Goal: Navigation & Orientation: Find specific page/section

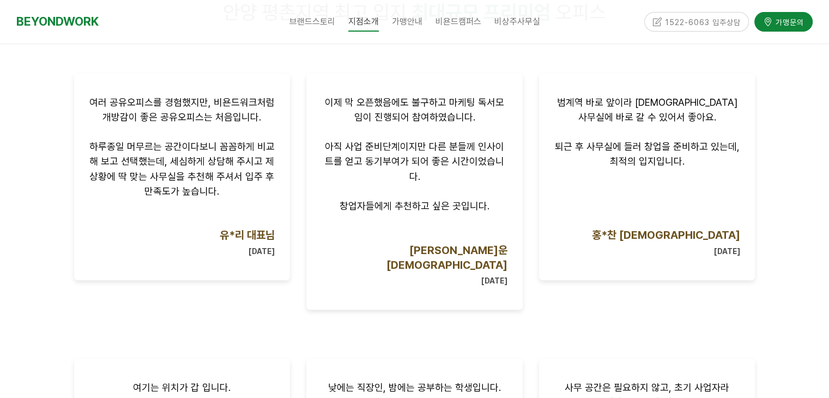
scroll to position [708, 0]
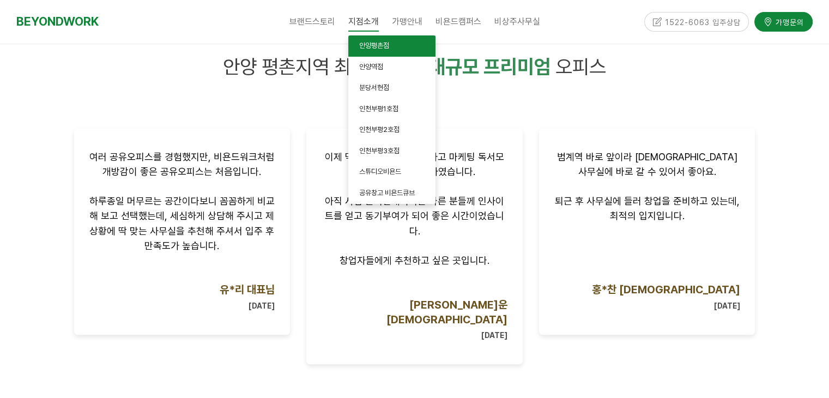
click at [388, 47] on span "안양평촌점" at bounding box center [374, 45] width 30 height 8
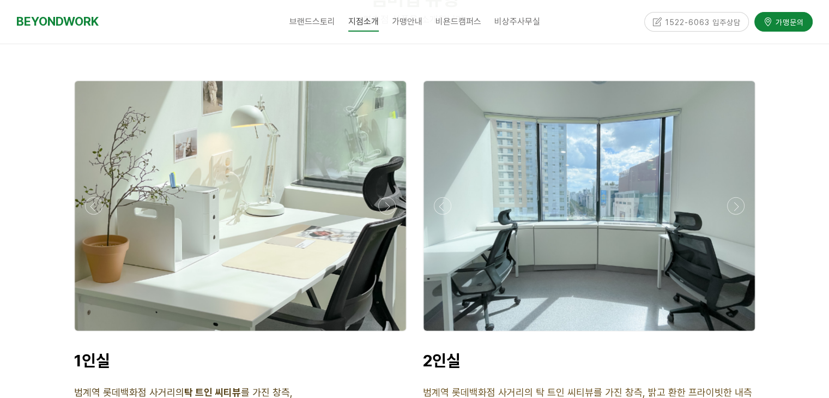
scroll to position [2724, 0]
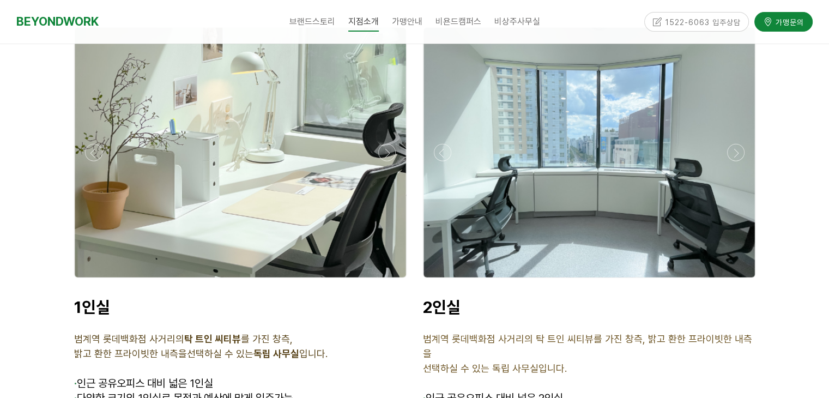
click at [297, 155] on div at bounding box center [240, 152] width 331 height 249
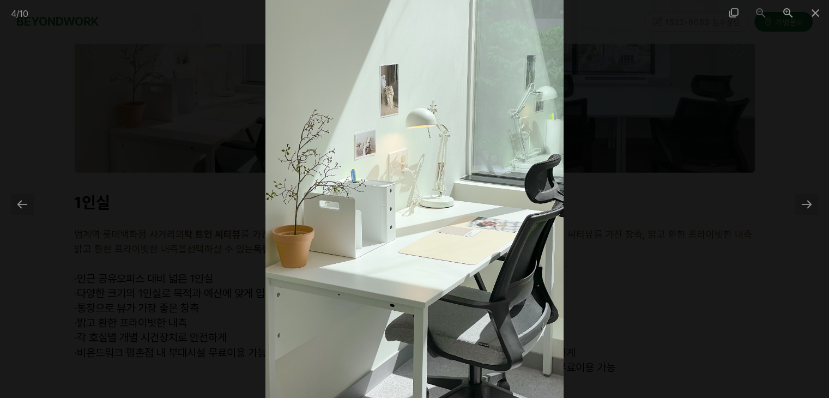
scroll to position [2832, 0]
click at [807, 208] on div at bounding box center [806, 203] width 23 height 21
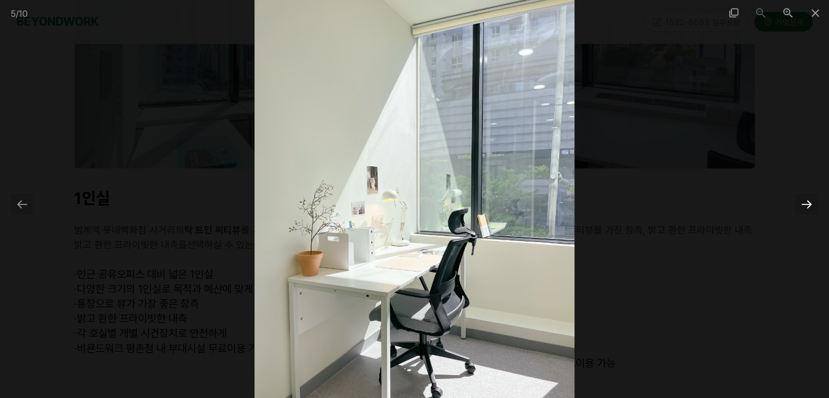
click at [807, 208] on div at bounding box center [806, 203] width 23 height 21
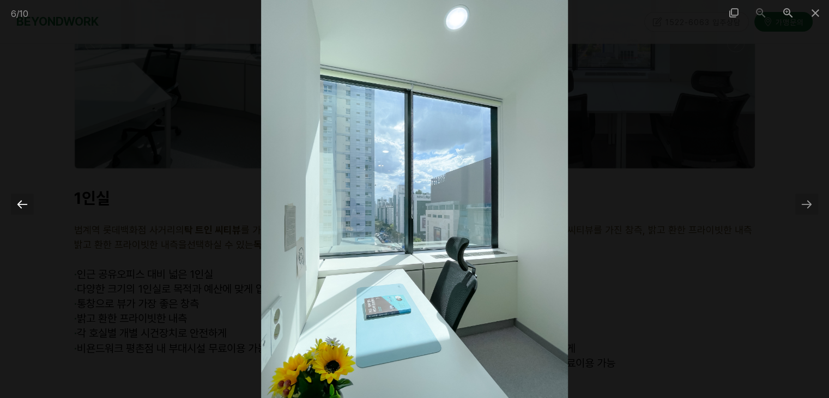
click at [22, 205] on div at bounding box center [22, 203] width 23 height 21
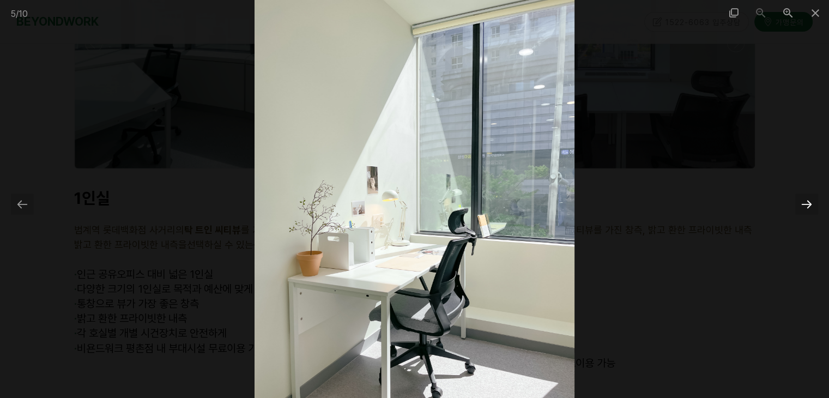
click at [813, 205] on div at bounding box center [806, 203] width 23 height 21
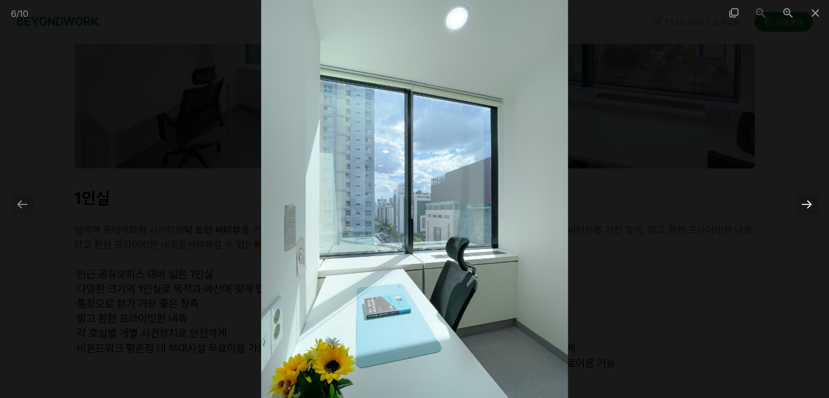
click at [813, 205] on div at bounding box center [806, 203] width 23 height 21
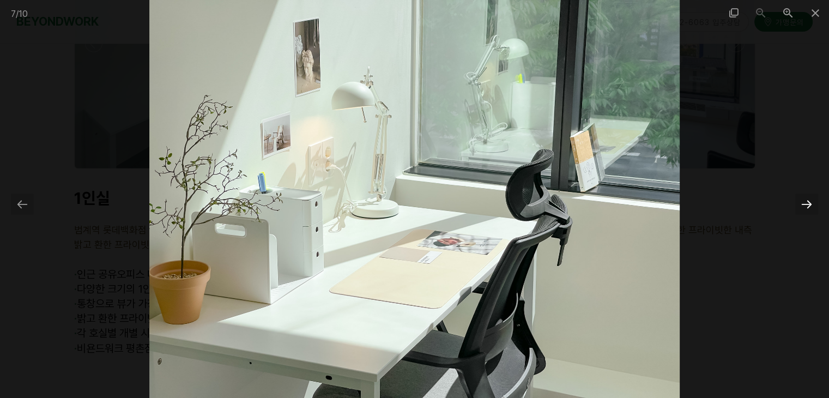
click at [813, 205] on div at bounding box center [806, 203] width 23 height 21
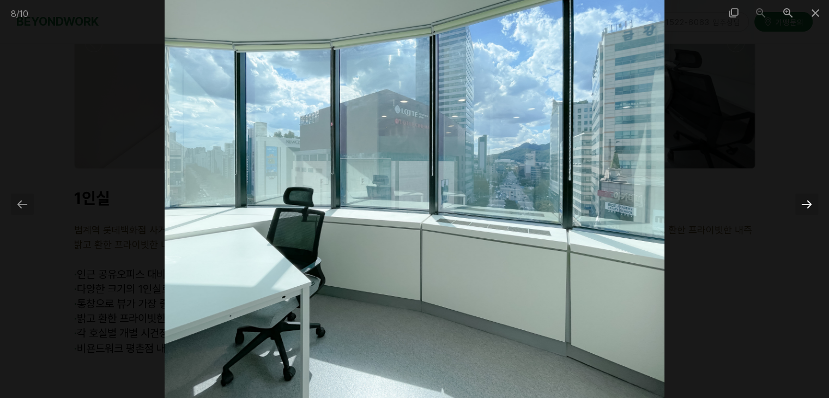
click at [813, 205] on div at bounding box center [806, 203] width 23 height 21
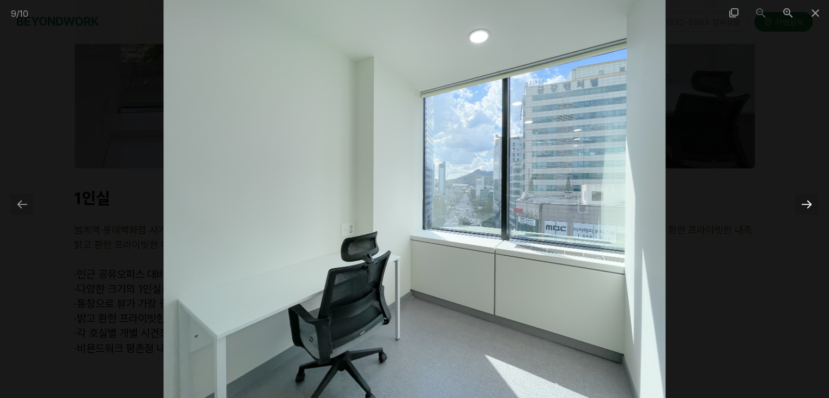
click at [813, 205] on div at bounding box center [806, 203] width 23 height 21
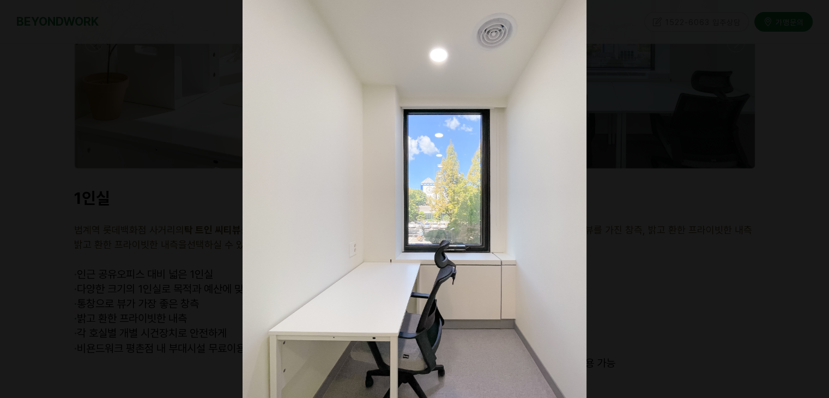
click at [813, 205] on div at bounding box center [811, 203] width 23 height 21
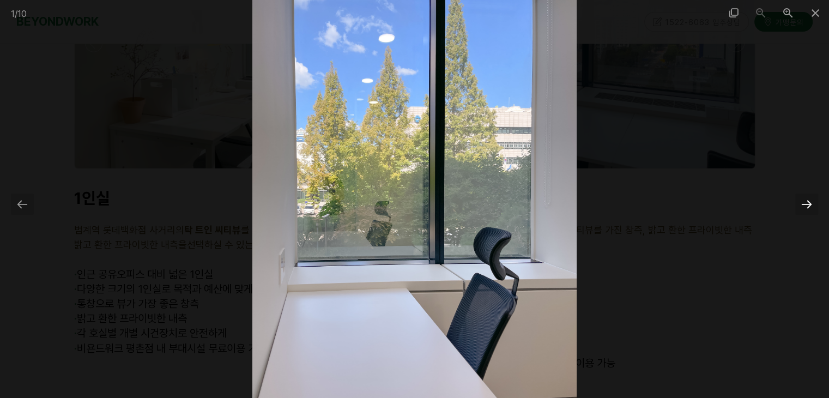
click at [813, 205] on div at bounding box center [806, 203] width 23 height 21
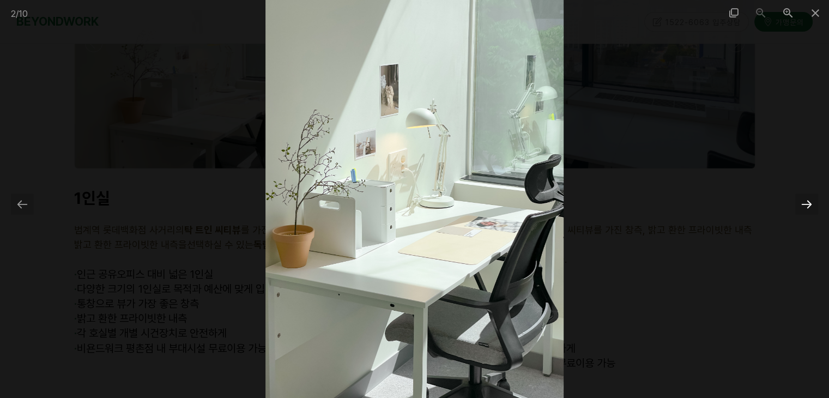
click at [813, 205] on div at bounding box center [806, 203] width 23 height 21
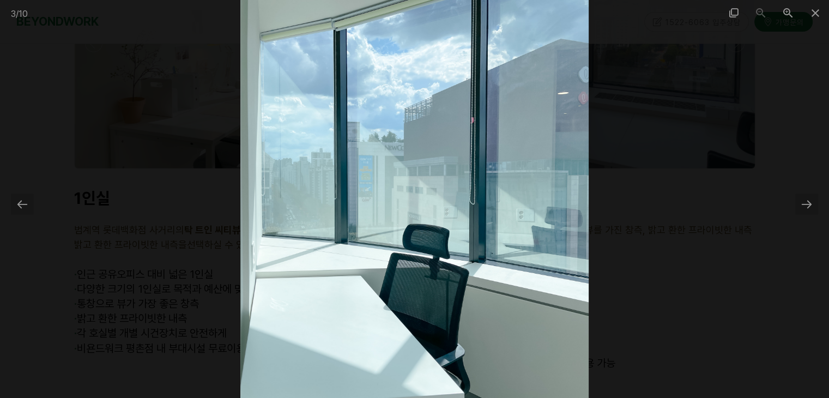
click at [710, 199] on div at bounding box center [414, 199] width 829 height 398
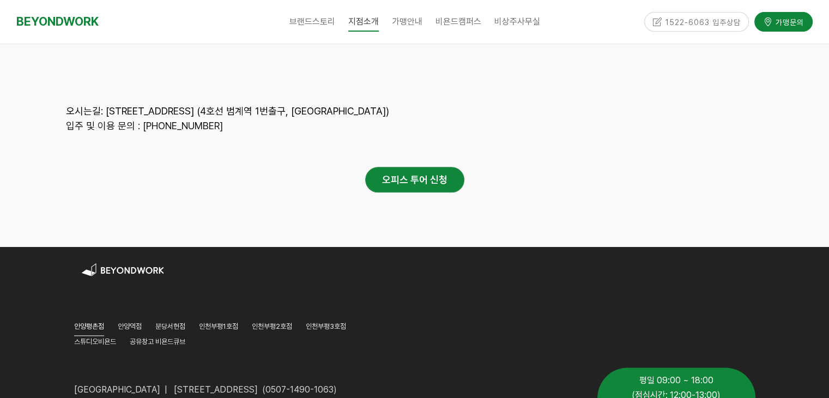
scroll to position [5424, 0]
